Goal: Task Accomplishment & Management: Manage account settings

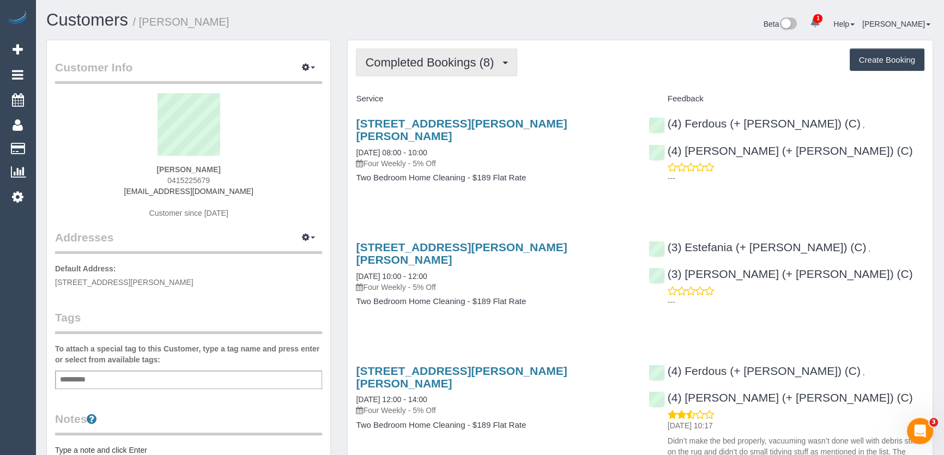
click at [441, 58] on span "Completed Bookings (8)" at bounding box center [432, 63] width 134 height 14
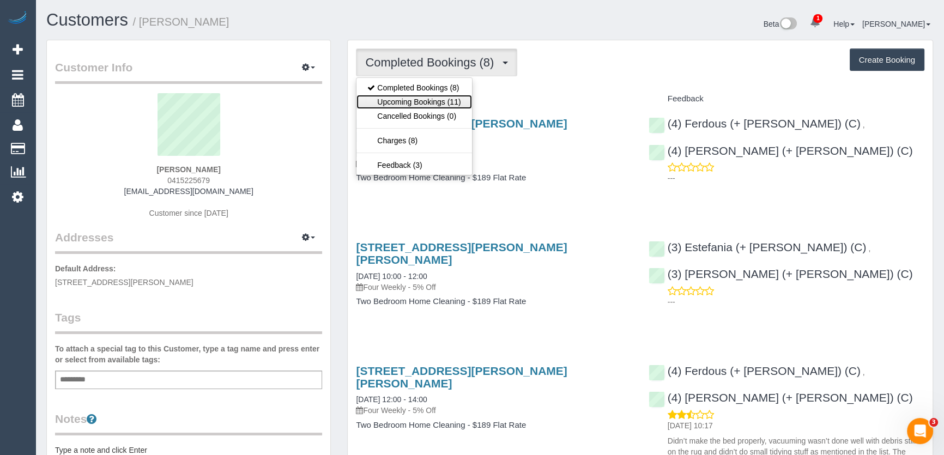
click at [435, 100] on link "Upcoming Bookings (11)" at bounding box center [413, 102] width 115 height 14
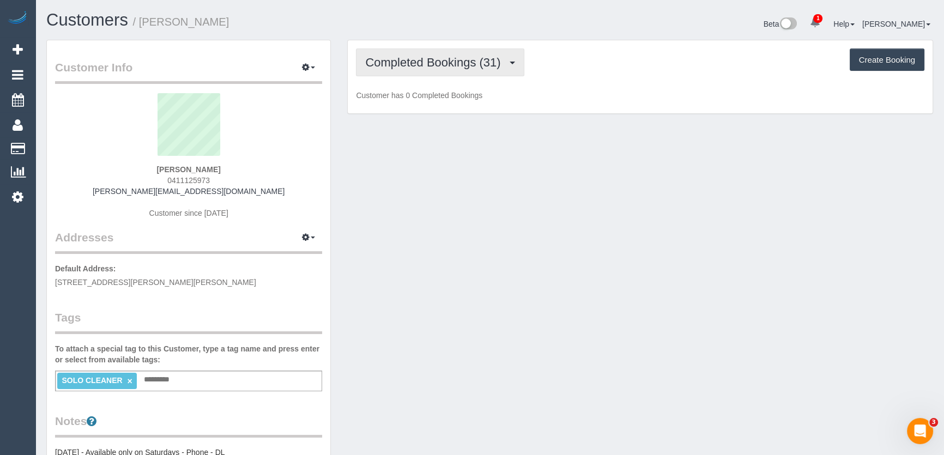
click at [473, 72] on button "Completed Bookings (31)" at bounding box center [440, 62] width 168 height 28
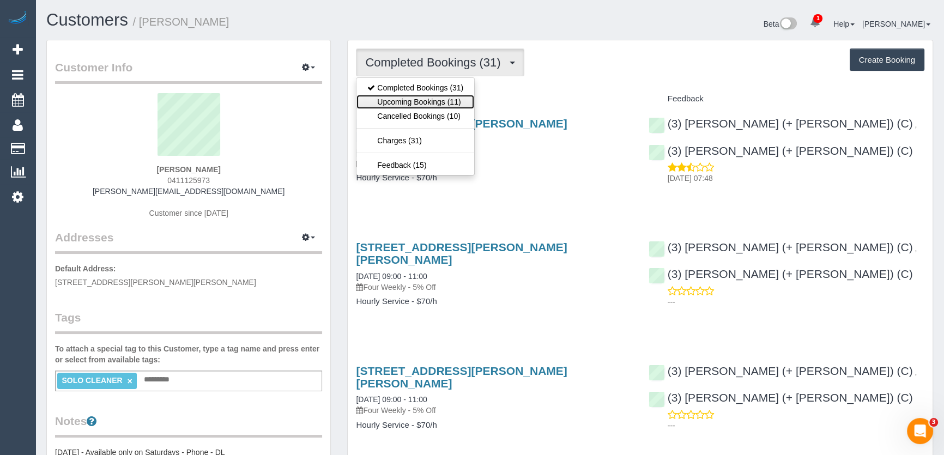
click at [454, 99] on link "Upcoming Bookings (11)" at bounding box center [415, 102] width 118 height 14
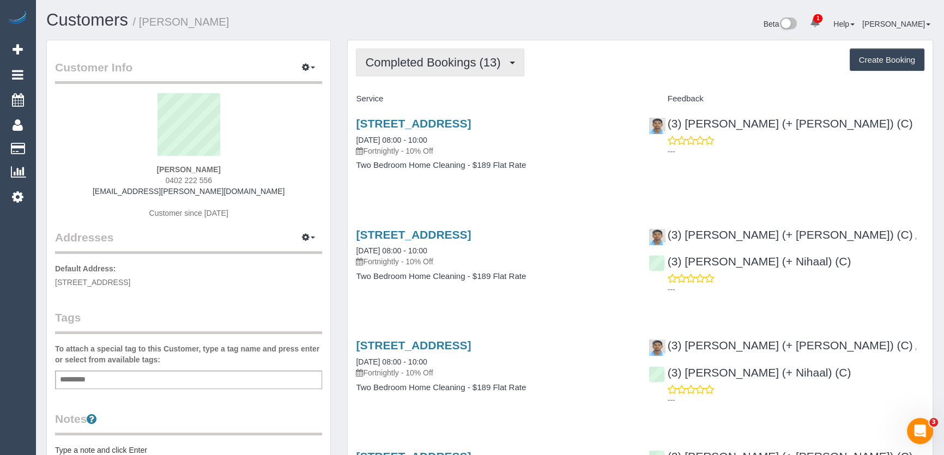
click at [460, 66] on span "Completed Bookings (13)" at bounding box center [435, 63] width 141 height 14
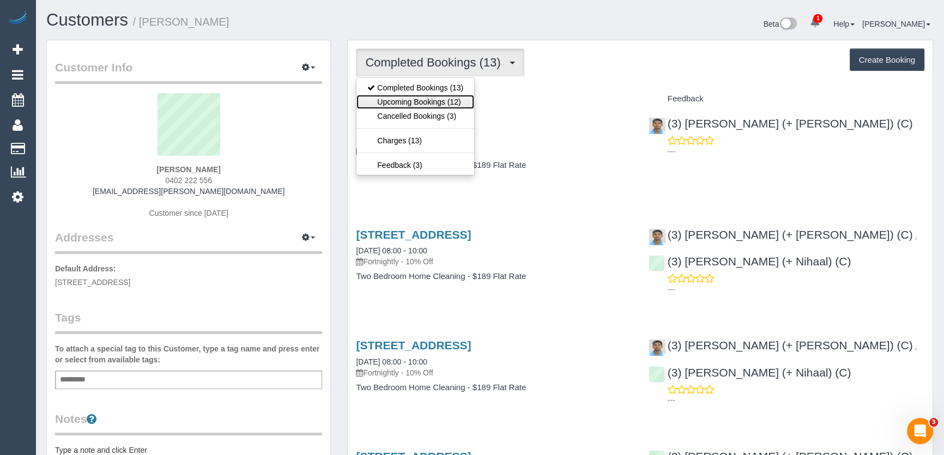
click at [458, 102] on link "Upcoming Bookings (12)" at bounding box center [415, 102] width 118 height 14
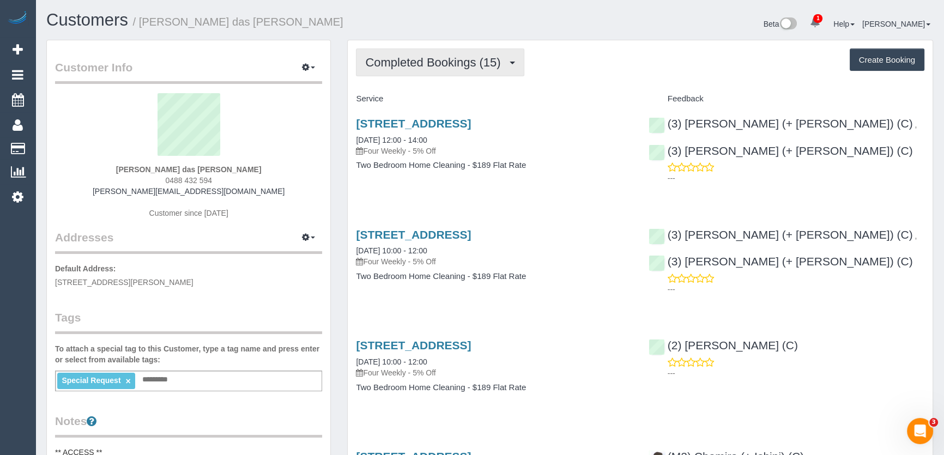
click at [474, 66] on span "Completed Bookings (15)" at bounding box center [435, 63] width 141 height 14
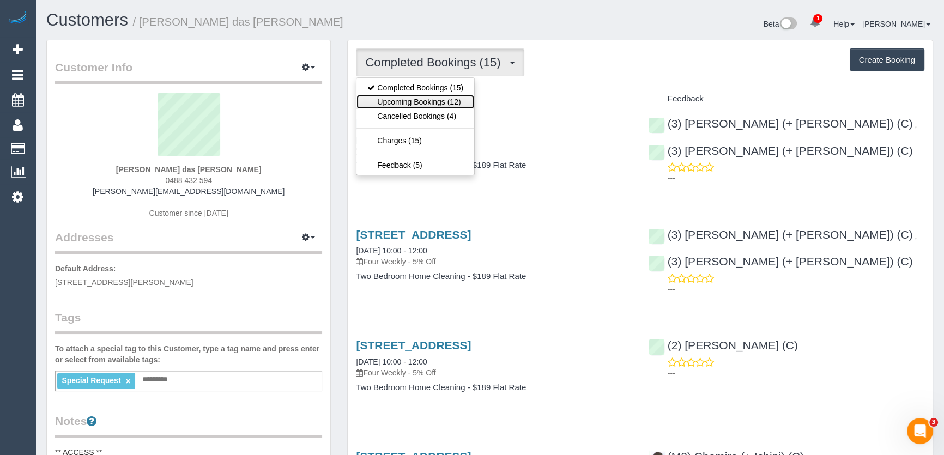
click at [452, 104] on link "Upcoming Bookings (12)" at bounding box center [415, 102] width 118 height 14
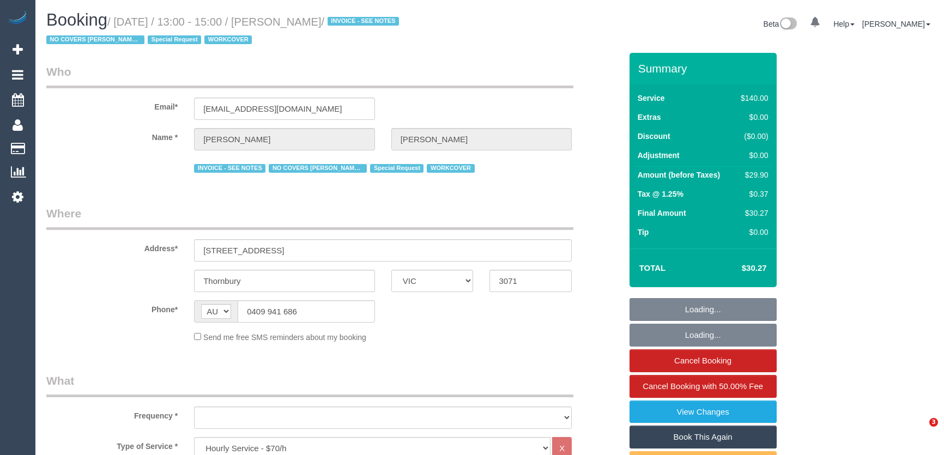
select select "VIC"
select select "object:971"
select select "string:stripe-pm_1Pq1pI2GScqysDRVD0rwJKBS"
select select "number:27"
select select "number:14"
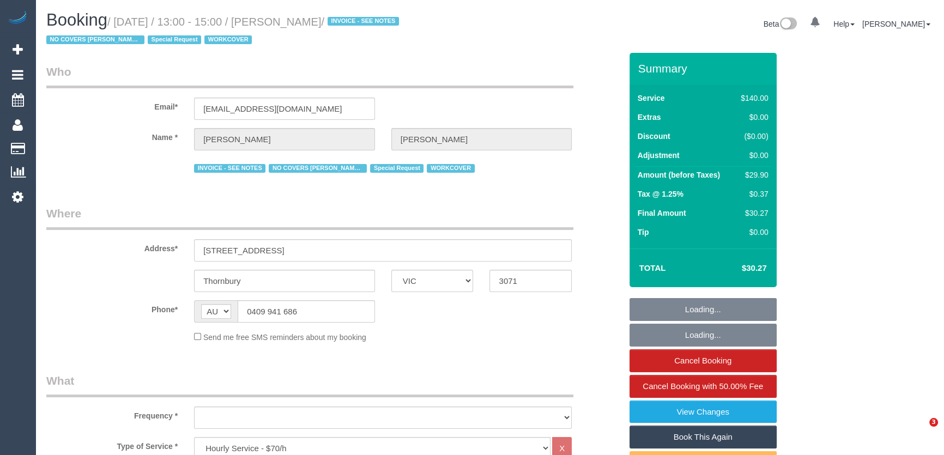
select select "number:18"
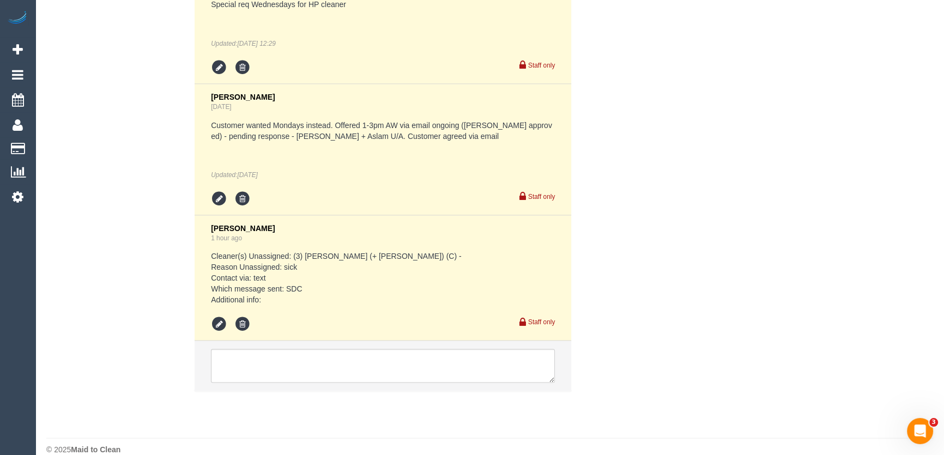
scroll to position [2571, 0]
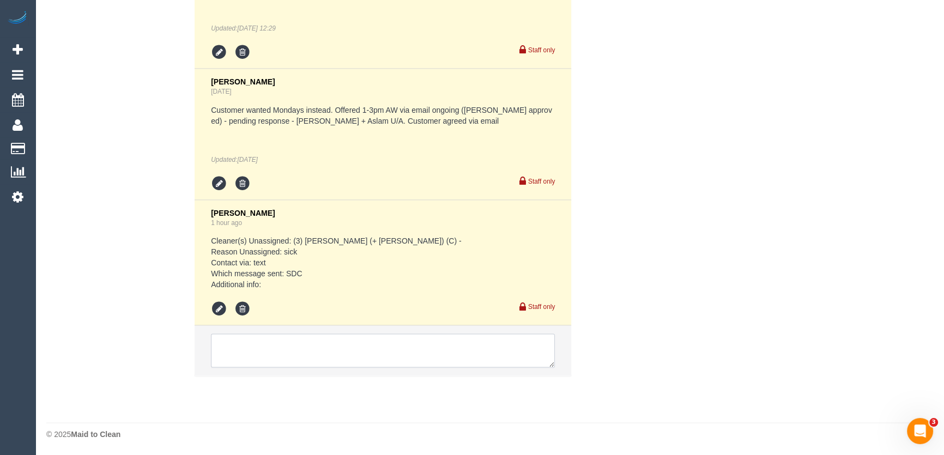
click at [271, 339] on textarea at bounding box center [383, 350] width 344 height 34
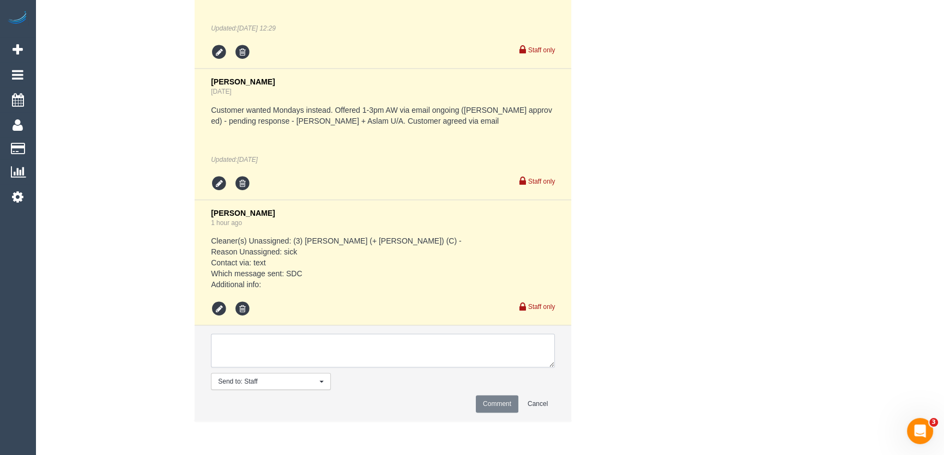
paste textarea "Please send an experienced cleaner if possible time goal applied 8 Sept, 7:07 a…"
type textarea "Please send an experienced cleaner if possible - via text (customer)"
click at [487, 404] on button "Comment" at bounding box center [497, 403] width 43 height 17
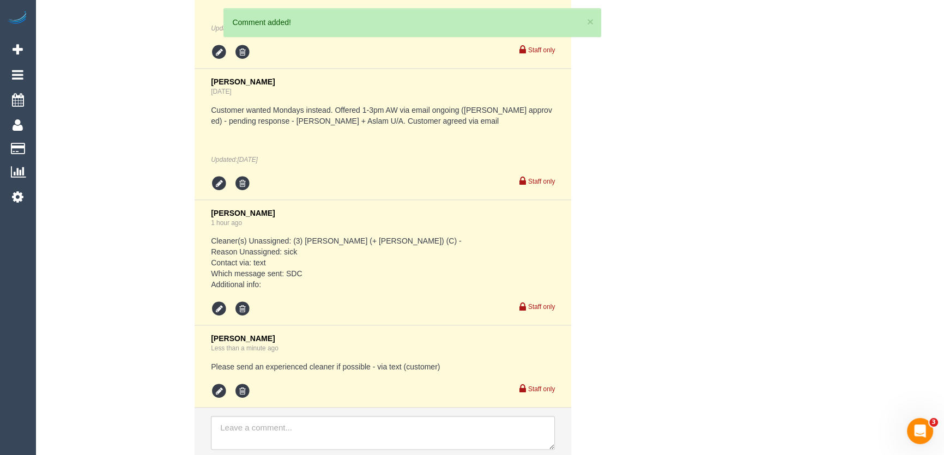
scroll to position [2652, 0]
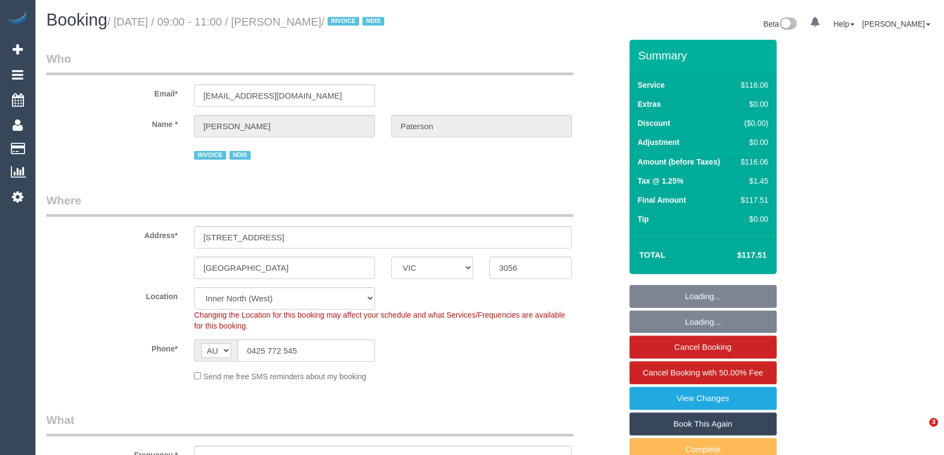
select select "VIC"
select select "object:1443"
select select "number:28"
select select "number:14"
select select "number:19"
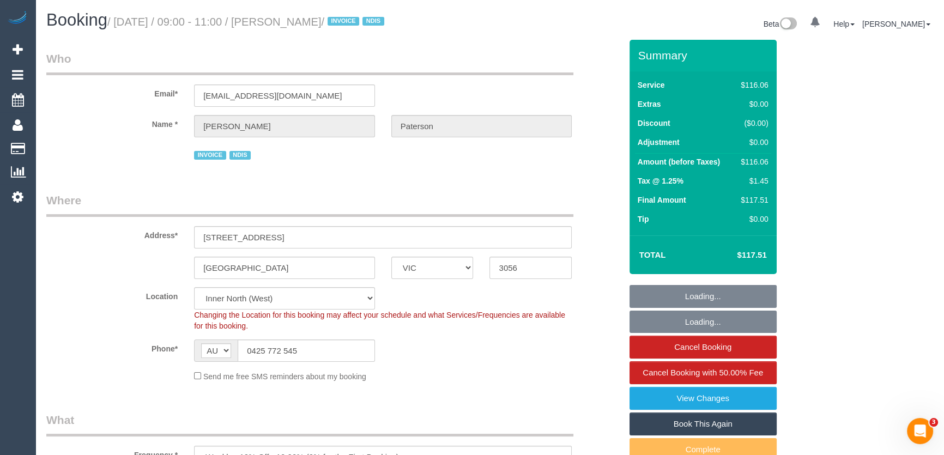
select select "number:36"
select select "number:35"
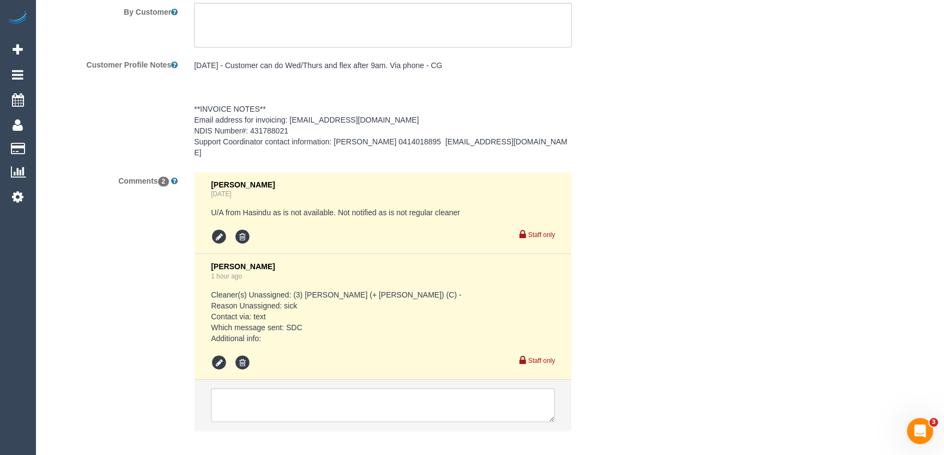
scroll to position [1667, 0]
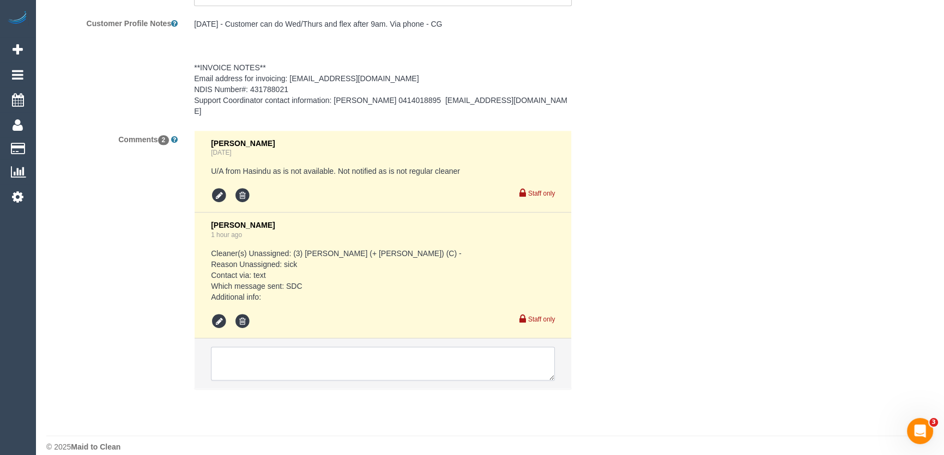
click at [275, 347] on textarea at bounding box center [383, 364] width 344 height 34
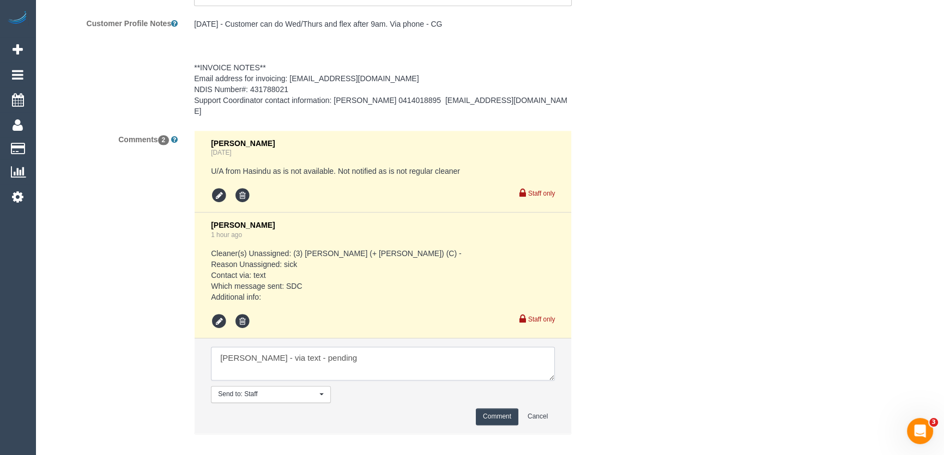
type textarea "Karen P - via text - pending"
click at [492, 408] on button "Comment" at bounding box center [497, 416] width 43 height 17
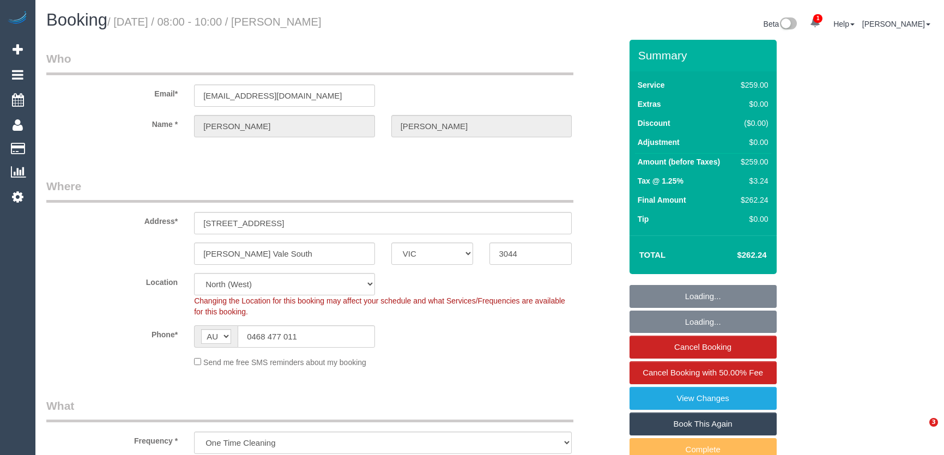
select select "VIC"
select select "string:stripe-pm_1RskIY2GScqysDRVUR4b86Mt"
select select "number:29"
select select "number:14"
select select "number:19"
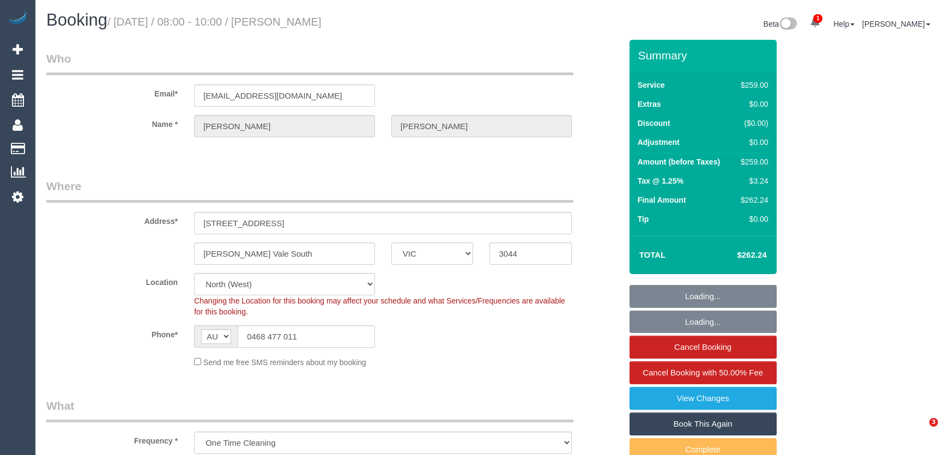
select select "number:36"
select select "number:34"
select select "number:12"
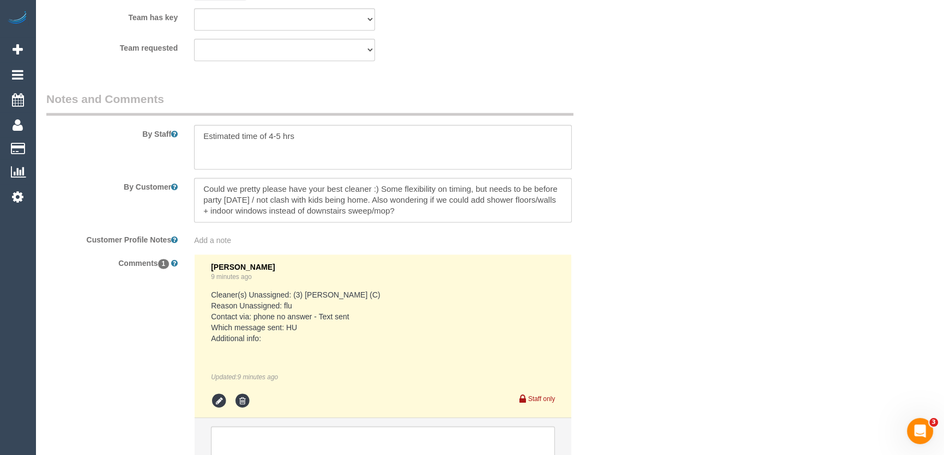
scroll to position [1861, 0]
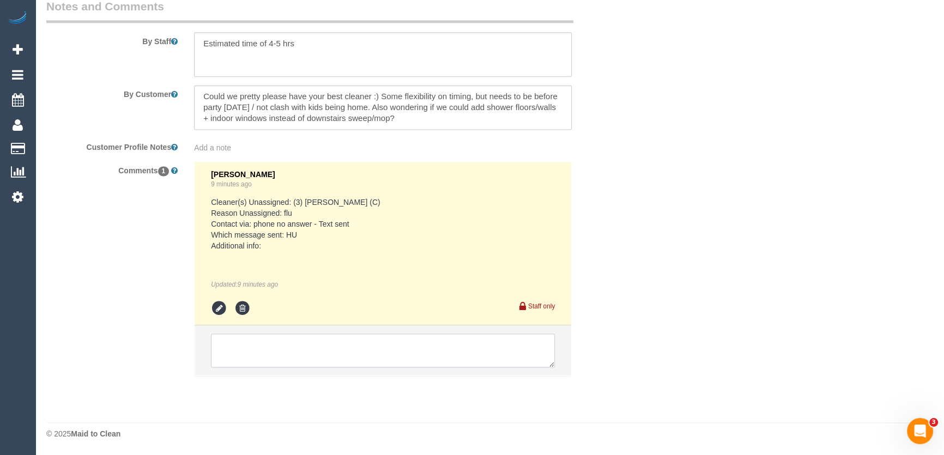
drag, startPoint x: 272, startPoint y: 346, endPoint x: 265, endPoint y: 339, distance: 9.6
click at [272, 346] on textarea at bounding box center [383, 350] width 344 height 34
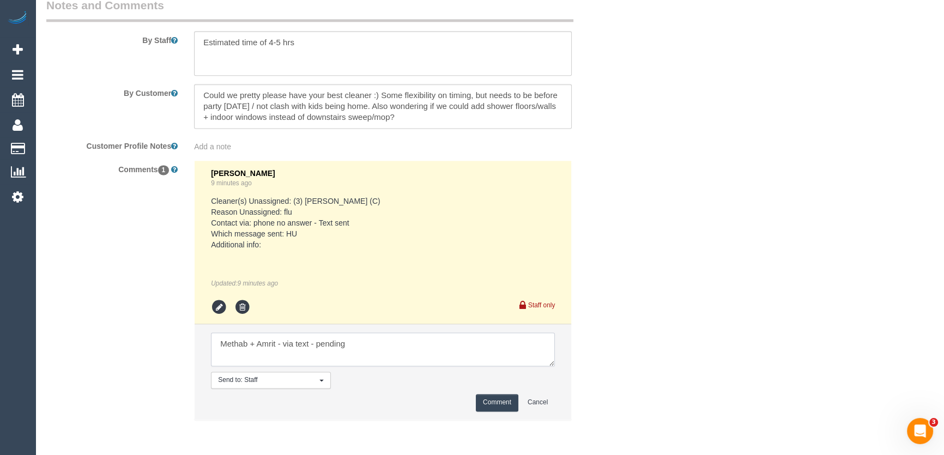
type textarea "Methab + Amrit - via text - pending"
click at [505, 402] on button "Comment" at bounding box center [497, 402] width 43 height 17
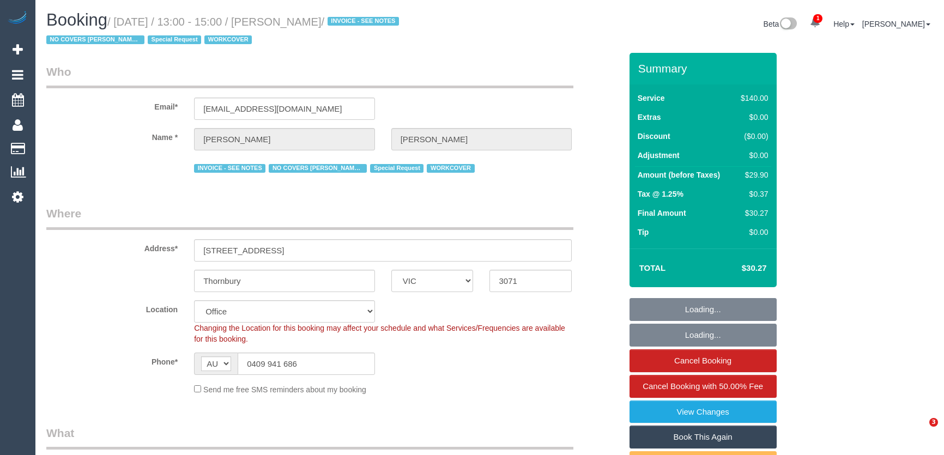
select select "VIC"
select select "number:27"
select select "number:14"
select select "number:18"
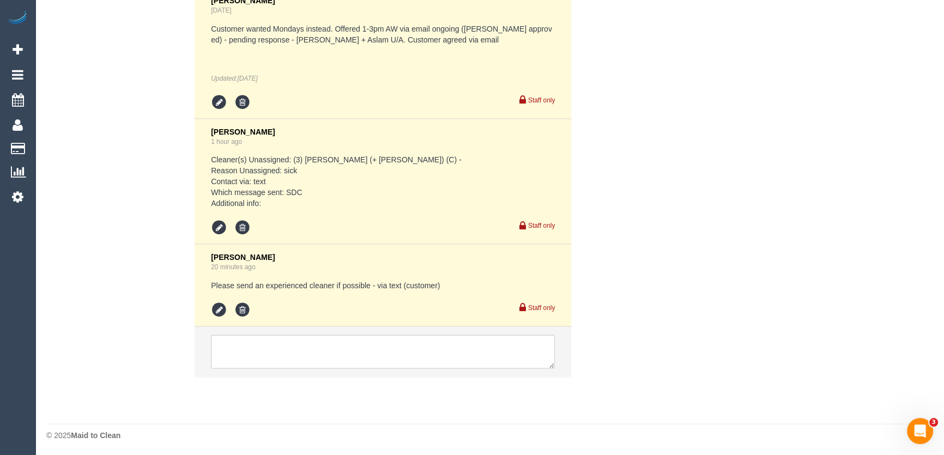
scroll to position [2652, 0]
click at [250, 344] on textarea at bounding box center [383, 351] width 344 height 34
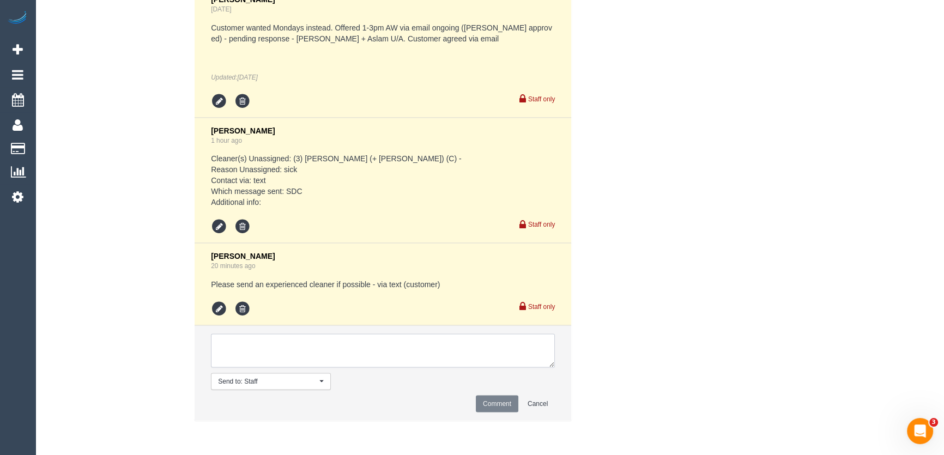
paste textarea "Is it possible to have the team you suggested previously as a regular on a [DAT…"
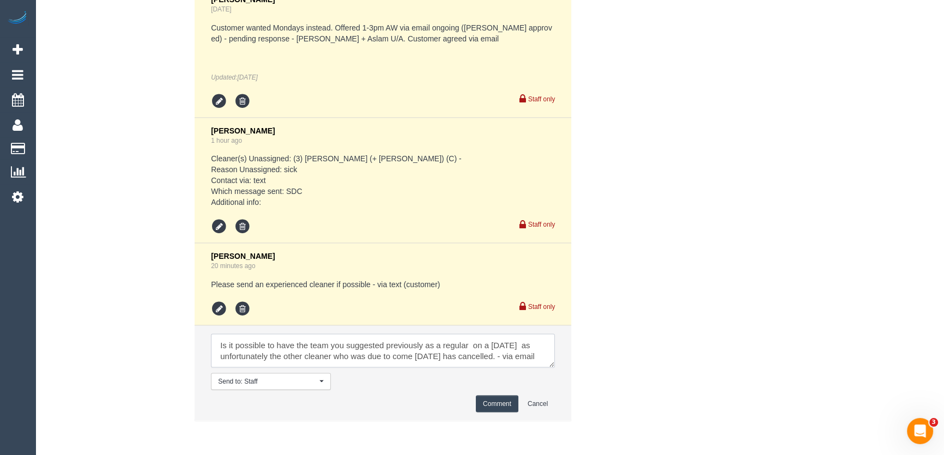
type textarea "Is it possible to have the team you suggested previously as a regular on a [DAT…"
click at [502, 404] on button "Comment" at bounding box center [497, 404] width 43 height 17
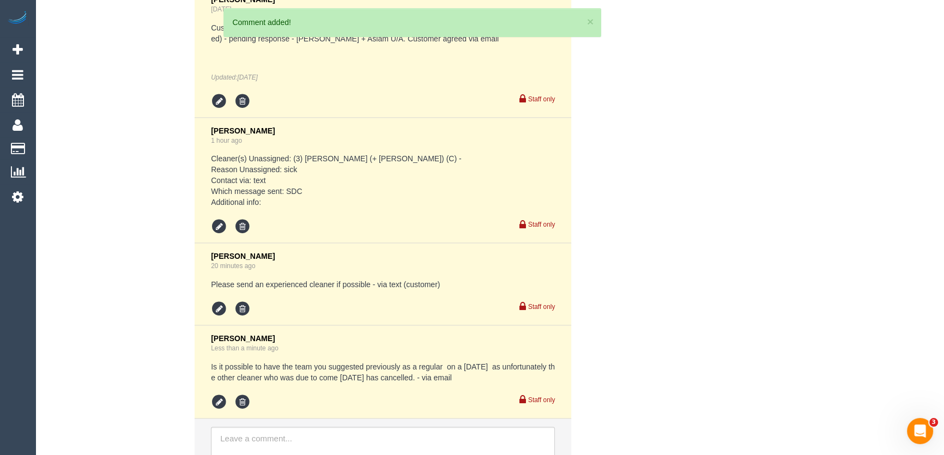
scroll to position [2745, 0]
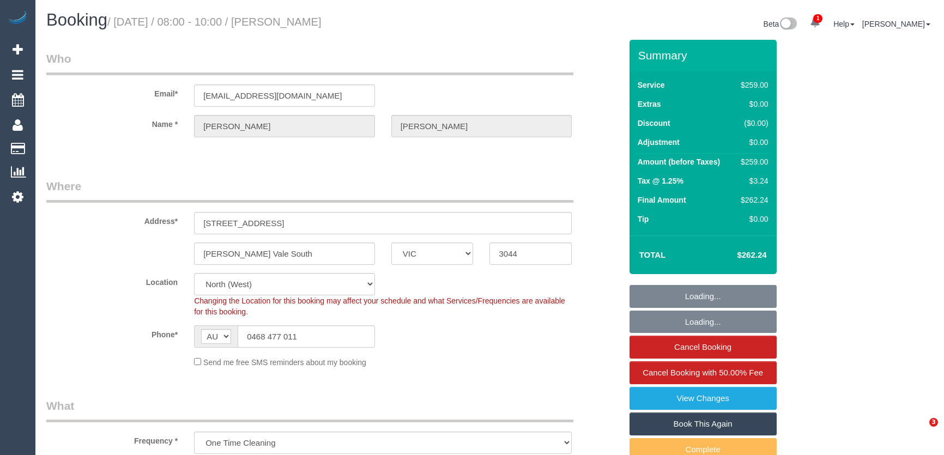
select select "VIC"
select select "string:stripe-pm_1RskIY2GScqysDRVUR4b86Mt"
select select "object:730"
select select "number:29"
select select "number:14"
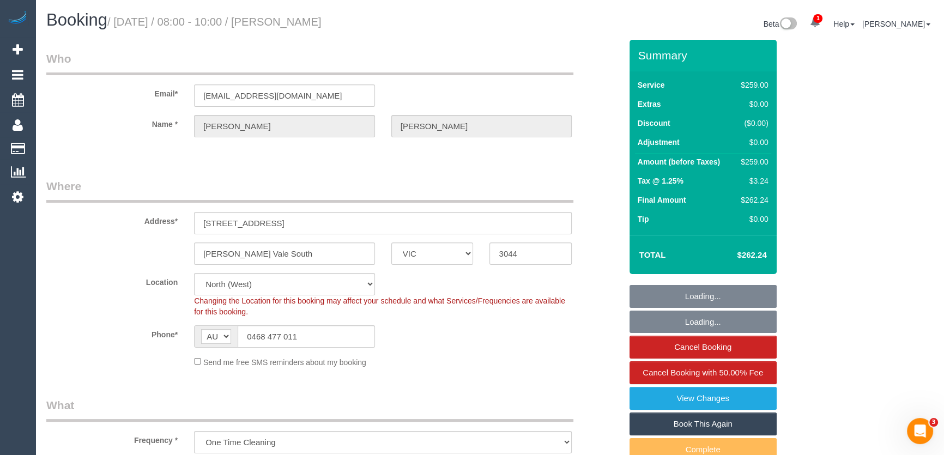
select select "number:19"
select select "number:36"
select select "number:34"
select select "number:12"
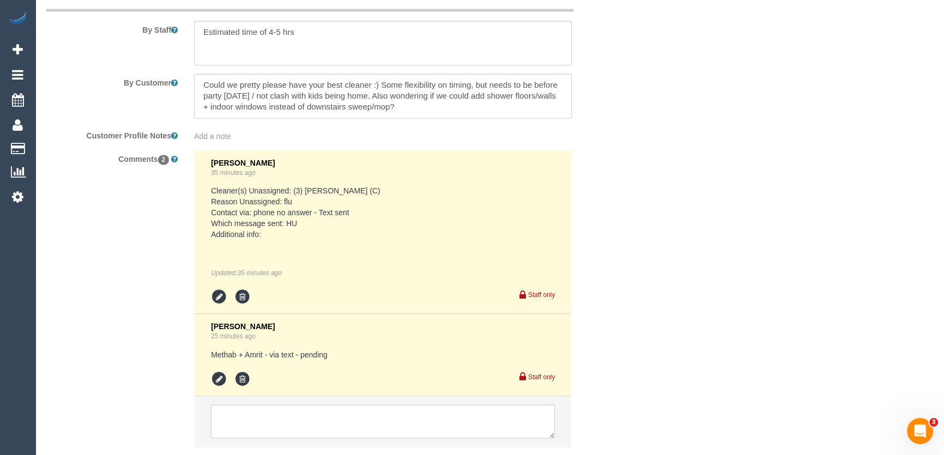
scroll to position [1943, 0]
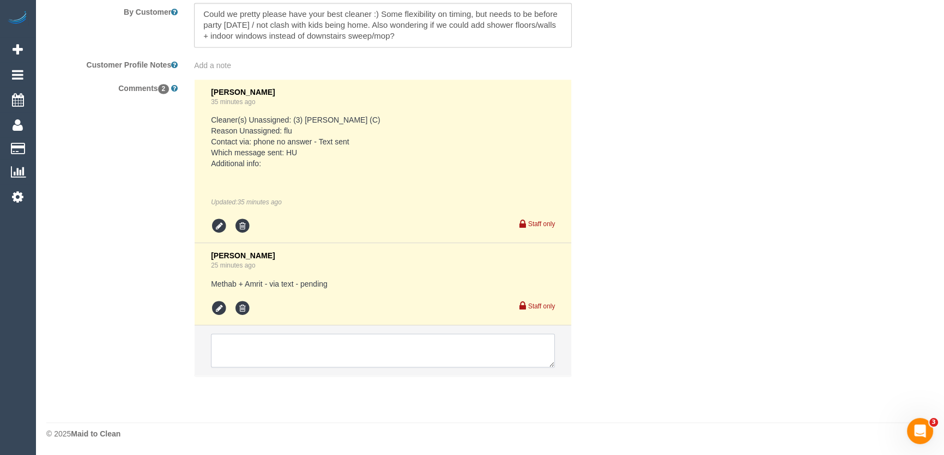
click at [236, 345] on textarea at bounding box center [383, 350] width 344 height 34
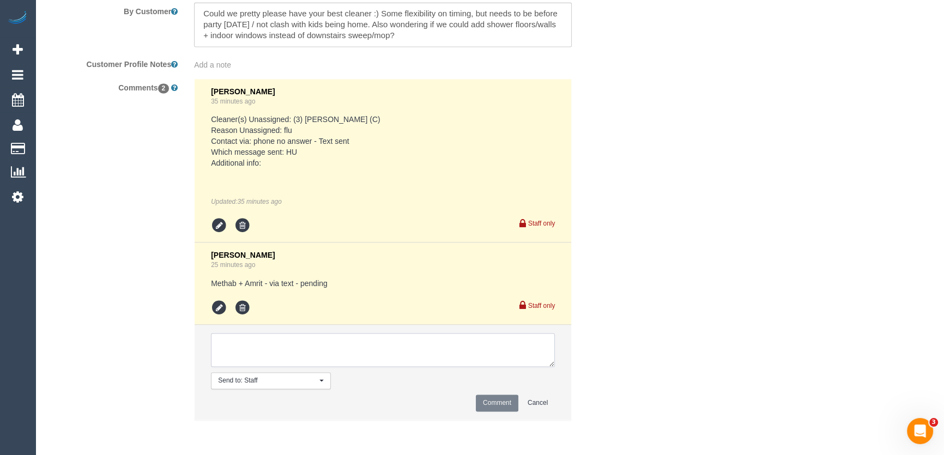
type textarea "J"
click at [222, 311] on icon at bounding box center [219, 308] width 16 height 16
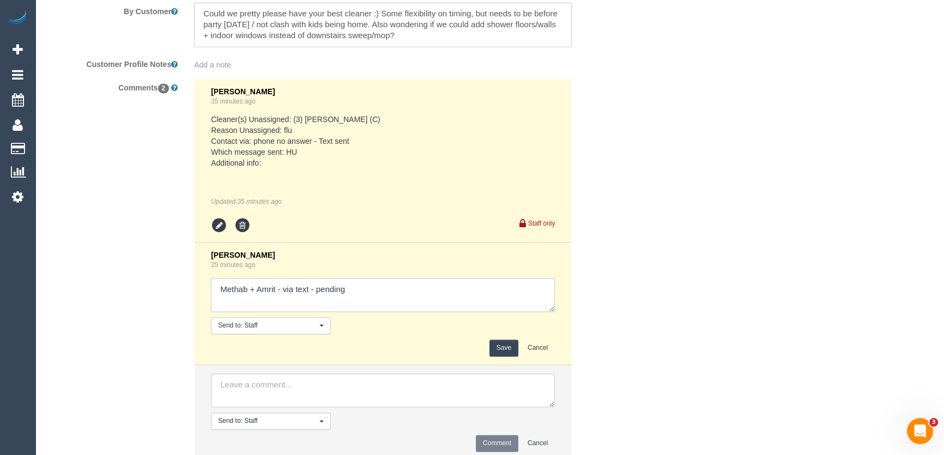
click at [374, 295] on textarea at bounding box center [383, 295] width 344 height 34
type textarea "Methab + Amrit - via text - pending Have asked customer for flex - via text - p…"
click at [497, 344] on button "Save" at bounding box center [503, 347] width 29 height 17
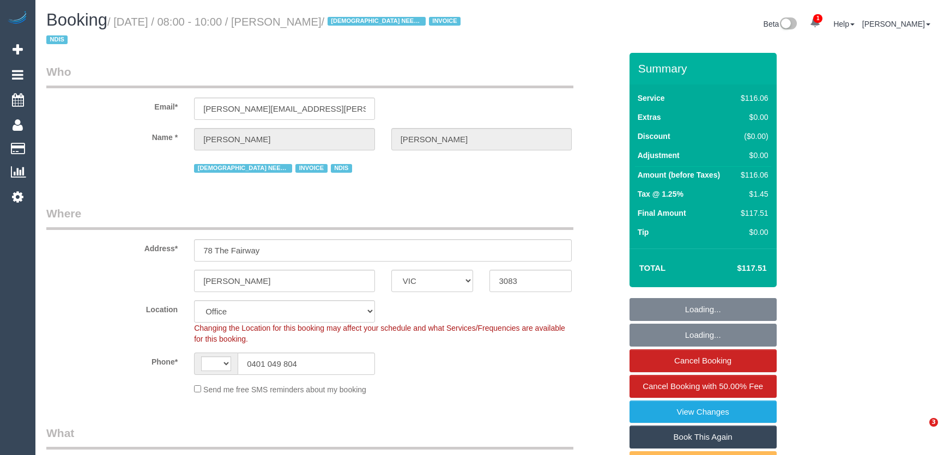
select select "VIC"
select select "number:29"
select select "number:14"
select select "number:18"
select select "number:24"
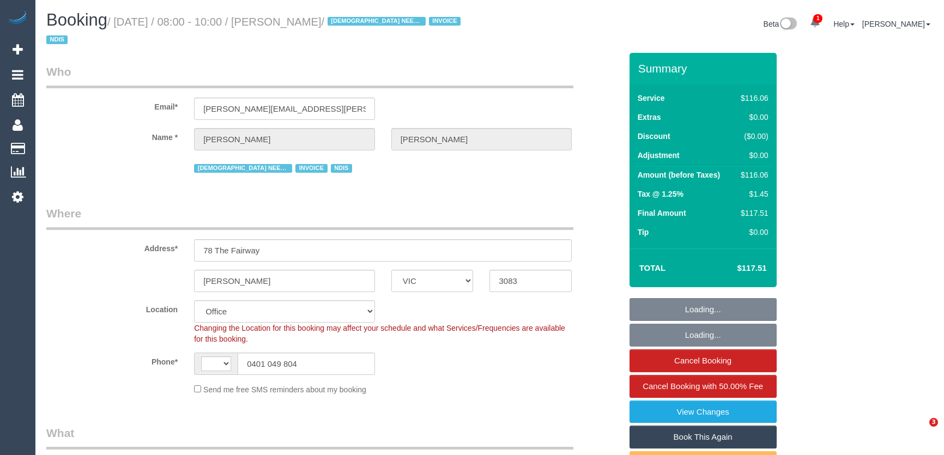
select select "number:35"
select select "string:AU"
select select "object:2057"
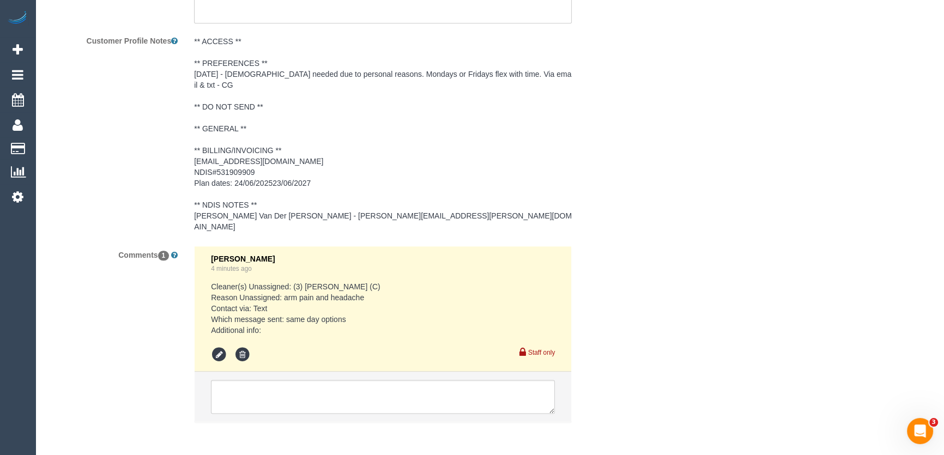
scroll to position [1685, 0]
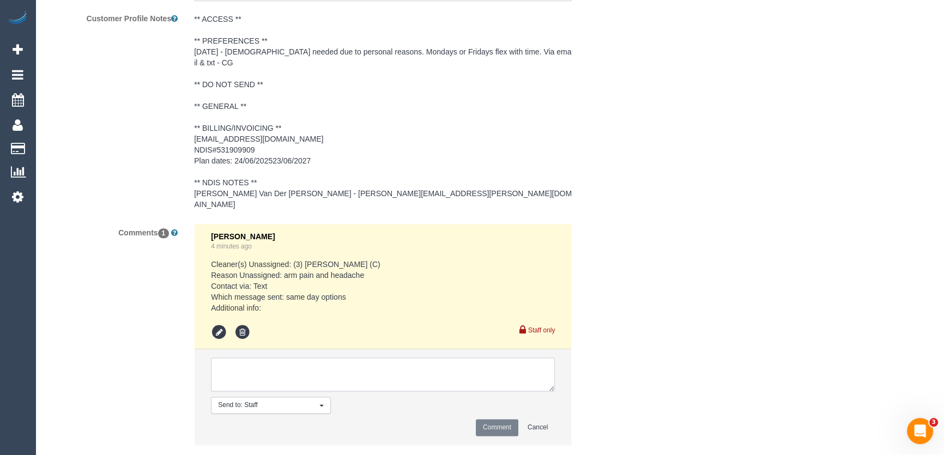
click at [244, 357] on textarea at bounding box center [383, 374] width 344 height 34
paste textarea "Can you do a replacement for today and discuss options with my mum who is home?…"
type textarea "Can you do a replacement for [DATE] and discuss options with my mum who is home…"
click at [493, 419] on button "Comment" at bounding box center [497, 427] width 43 height 17
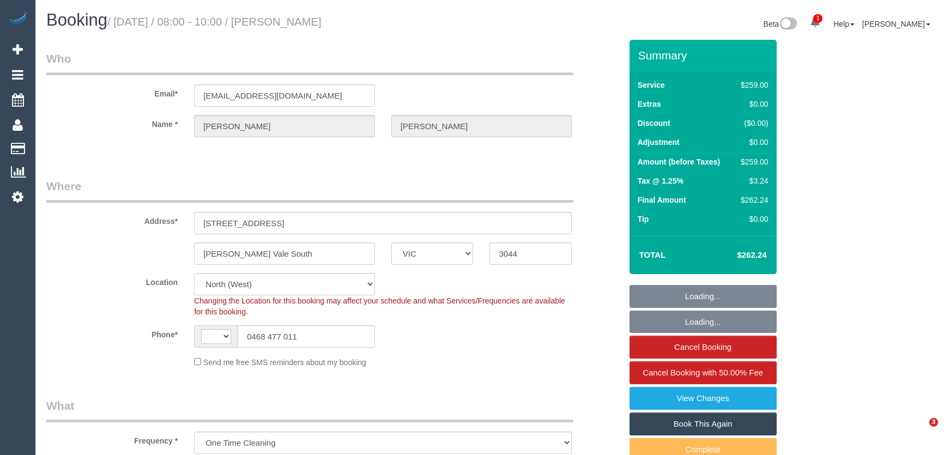
select select "VIC"
select select "string:stripe-pm_1RskIY2GScqysDRVUR4b86Mt"
select select "number:29"
select select "number:14"
select select "number:19"
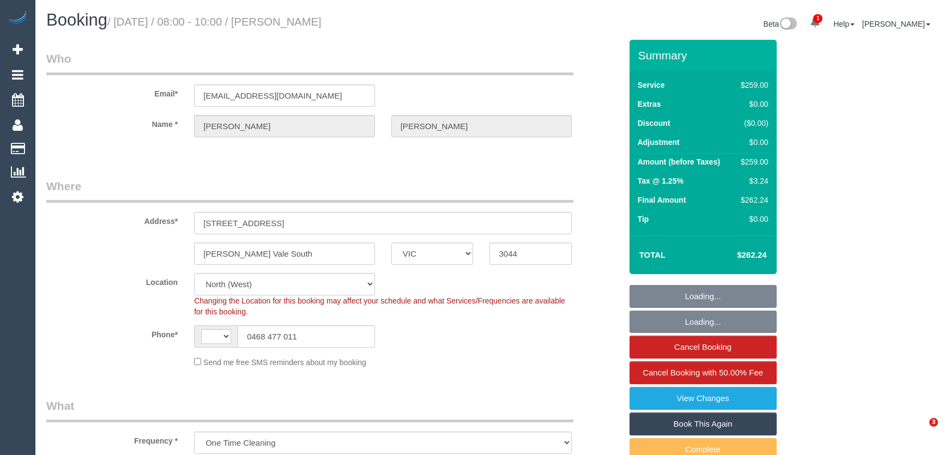
select select "number:36"
select select "number:34"
select select "number:12"
select select "object:829"
select select "string:AU"
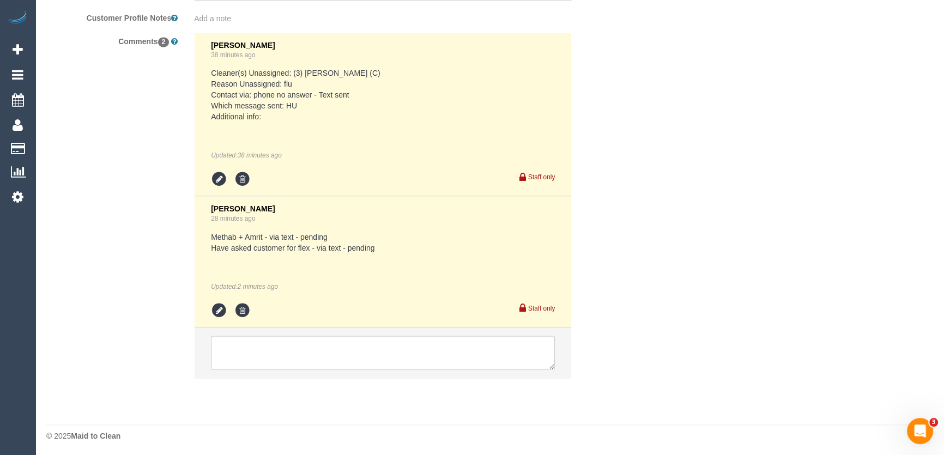
scroll to position [1992, 0]
click at [258, 319] on li "Jessica Trentin 28 minutes ago Methab + Amrit - via text - pending Have asked c…" at bounding box center [383, 259] width 377 height 131
click at [217, 308] on icon at bounding box center [219, 308] width 16 height 16
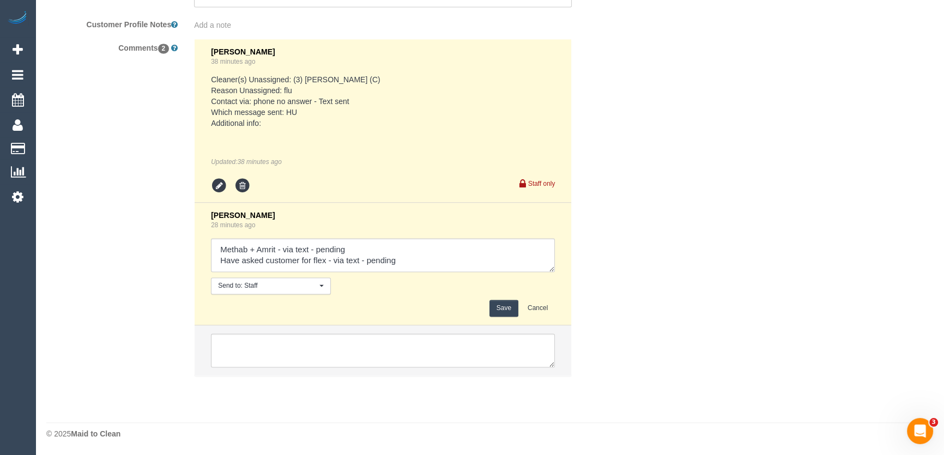
scroll to position [1983, 0]
click at [435, 264] on textarea at bounding box center [383, 255] width 344 height 34
paste textarea "Sure I'm just at hospital with my son today (my mum was going to let you in) bu…"
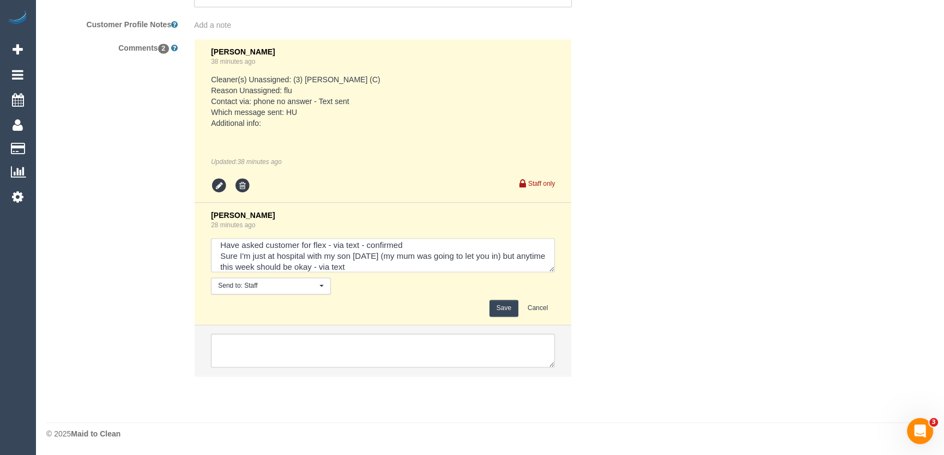
type textarea "Methab + Amrit - via text - pending Have asked customer for flex - via text - c…"
click at [501, 303] on button "Save" at bounding box center [503, 308] width 29 height 17
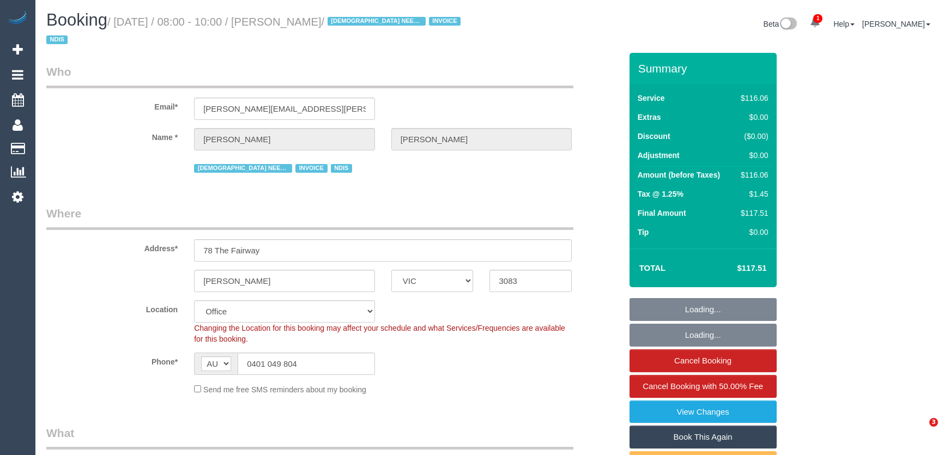
select select "VIC"
select select "object:723"
select select "number:29"
select select "number:14"
select select "number:18"
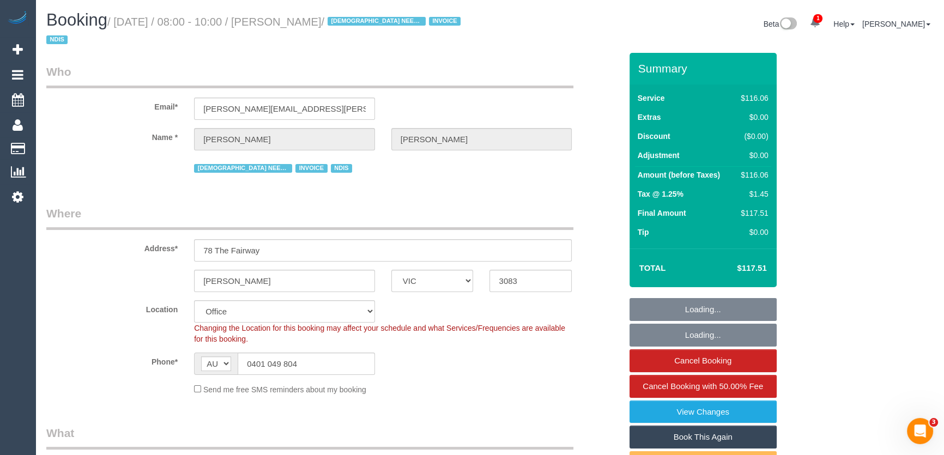
select select "number:24"
select select "number:35"
select select "object:791"
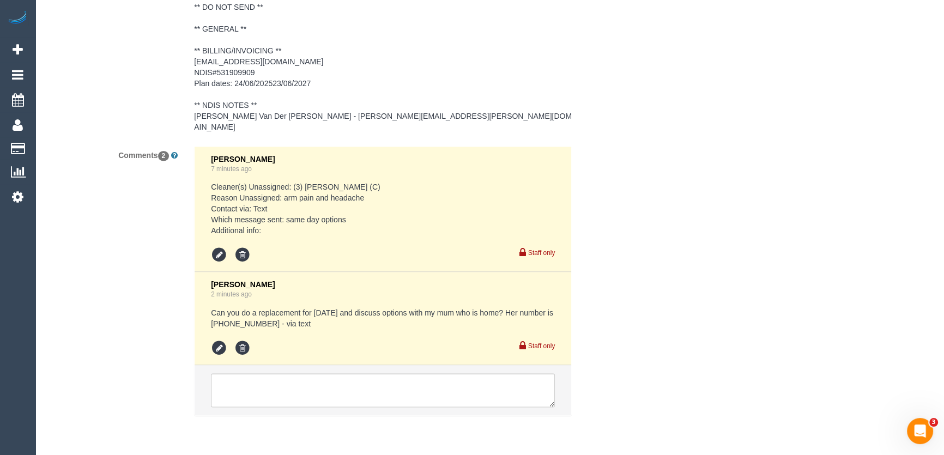
scroll to position [1778, 0]
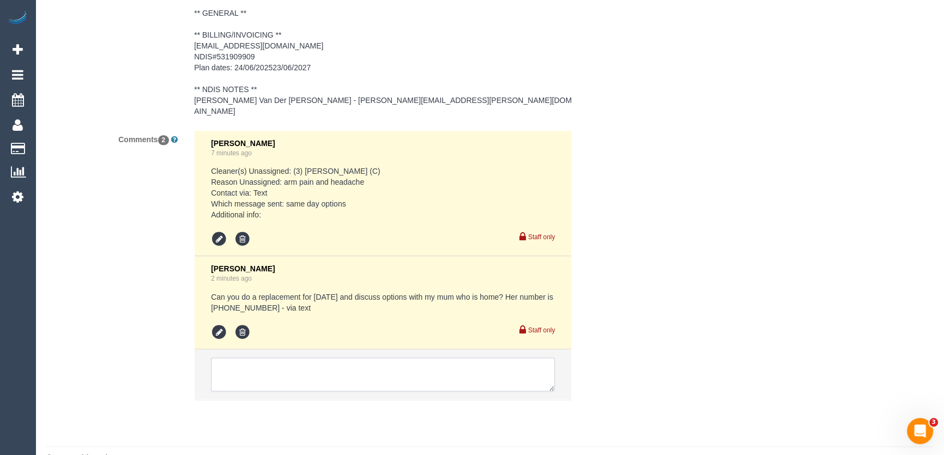
click at [236, 357] on textarea at bounding box center [383, 374] width 344 height 34
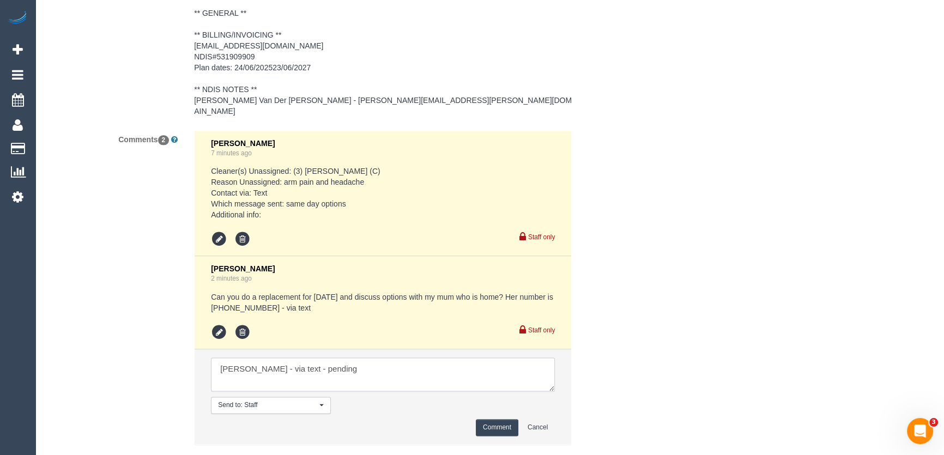
type textarea "[PERSON_NAME] - via text - pending"
click at [501, 419] on button "Comment" at bounding box center [497, 427] width 43 height 17
